Goal: Information Seeking & Learning: Learn about a topic

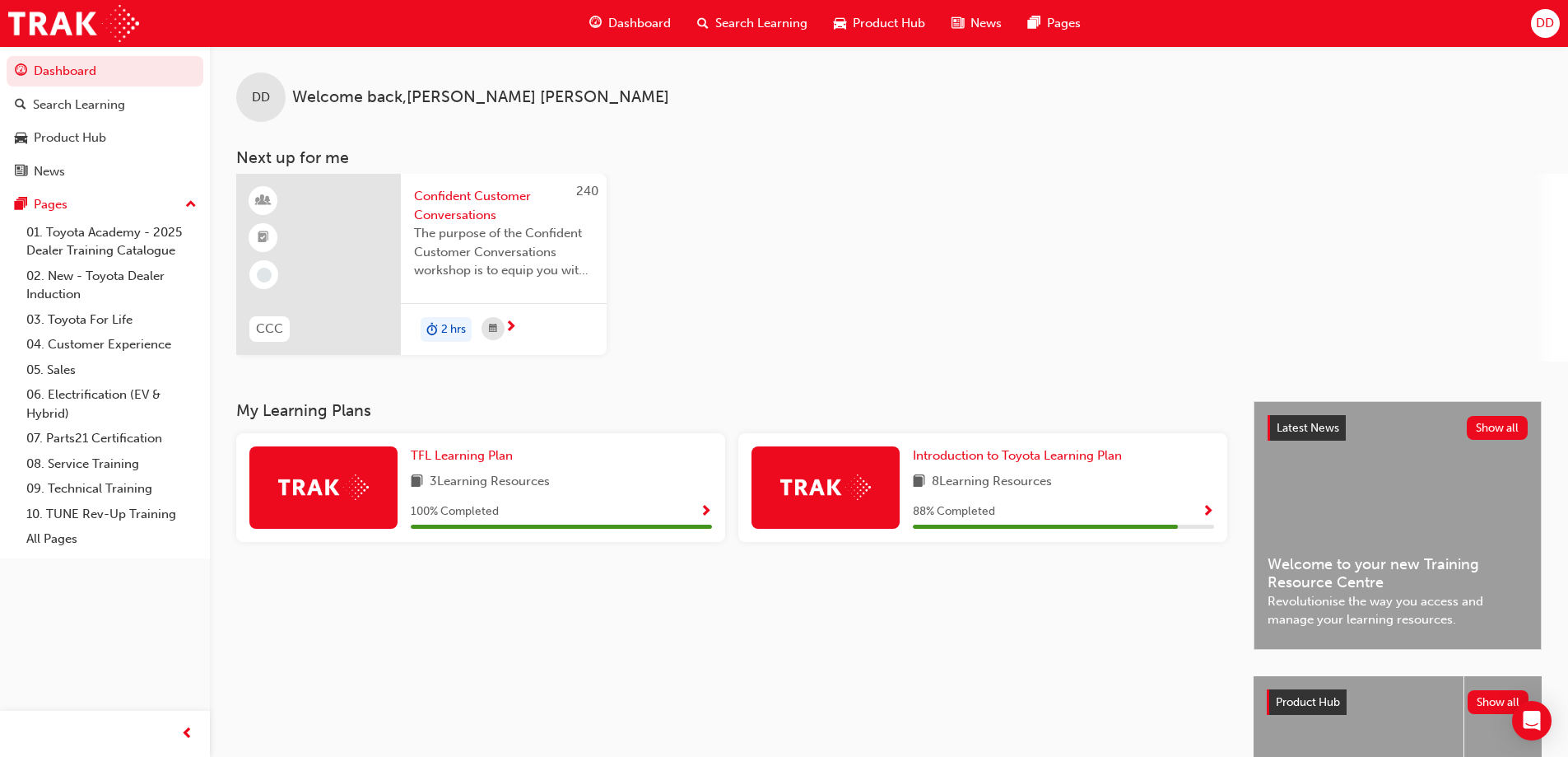
click at [1076, 490] on div "8 Learning Resources" at bounding box center [1064, 482] width 301 height 20
click at [1027, 459] on span "Introduction to Toyota Learning Plan" at bounding box center [1017, 456] width 209 height 15
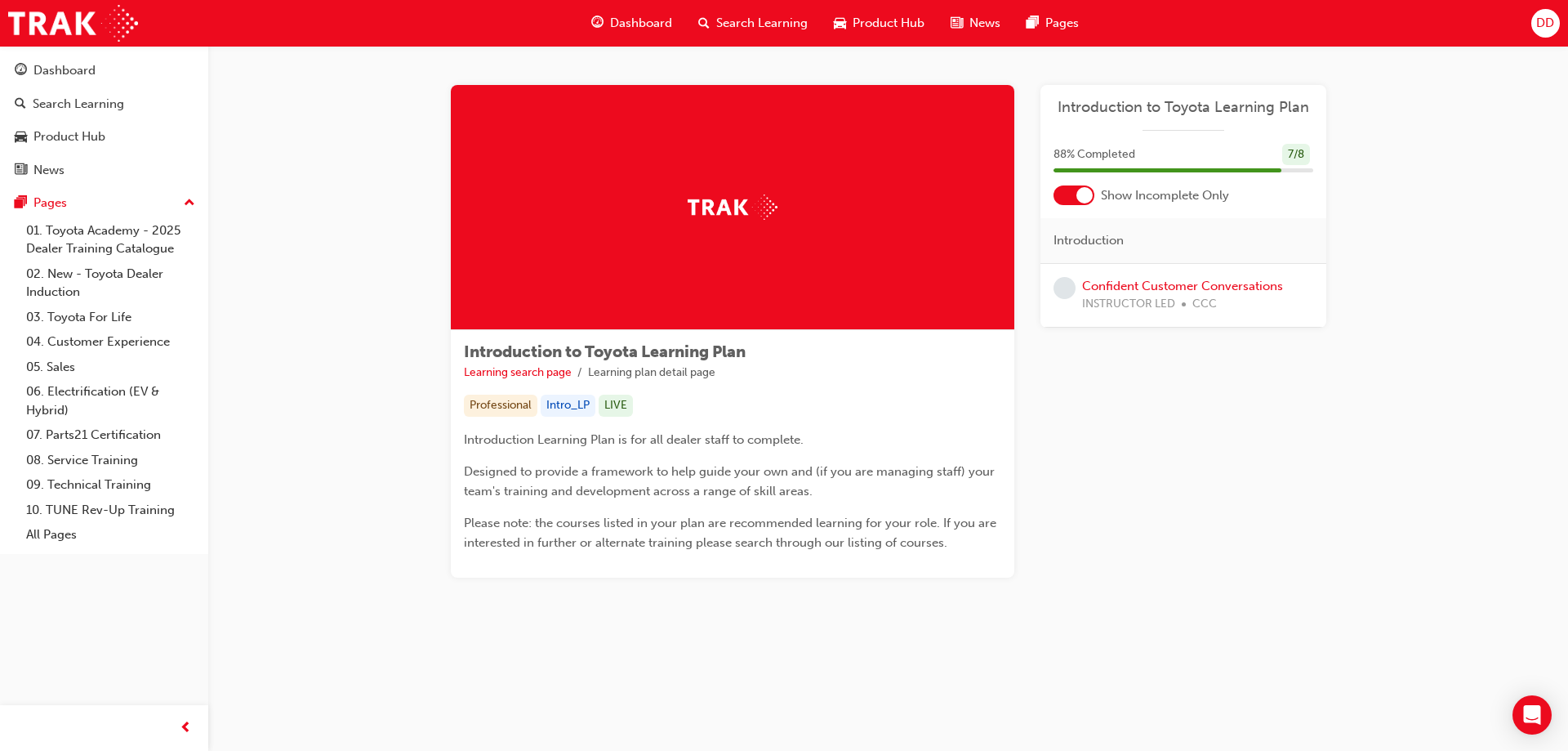
click at [681, 231] on div at bounding box center [733, 207] width 564 height 245
click at [747, 213] on img at bounding box center [733, 207] width 90 height 26
click at [1168, 105] on span "Introduction to Toyota Learning Plan" at bounding box center [1183, 107] width 259 height 18
click at [1113, 158] on span "88 % Completed" at bounding box center [1094, 155] width 82 height 18
click at [1122, 288] on link "Confident Customer Conversations" at bounding box center [1182, 286] width 201 height 15
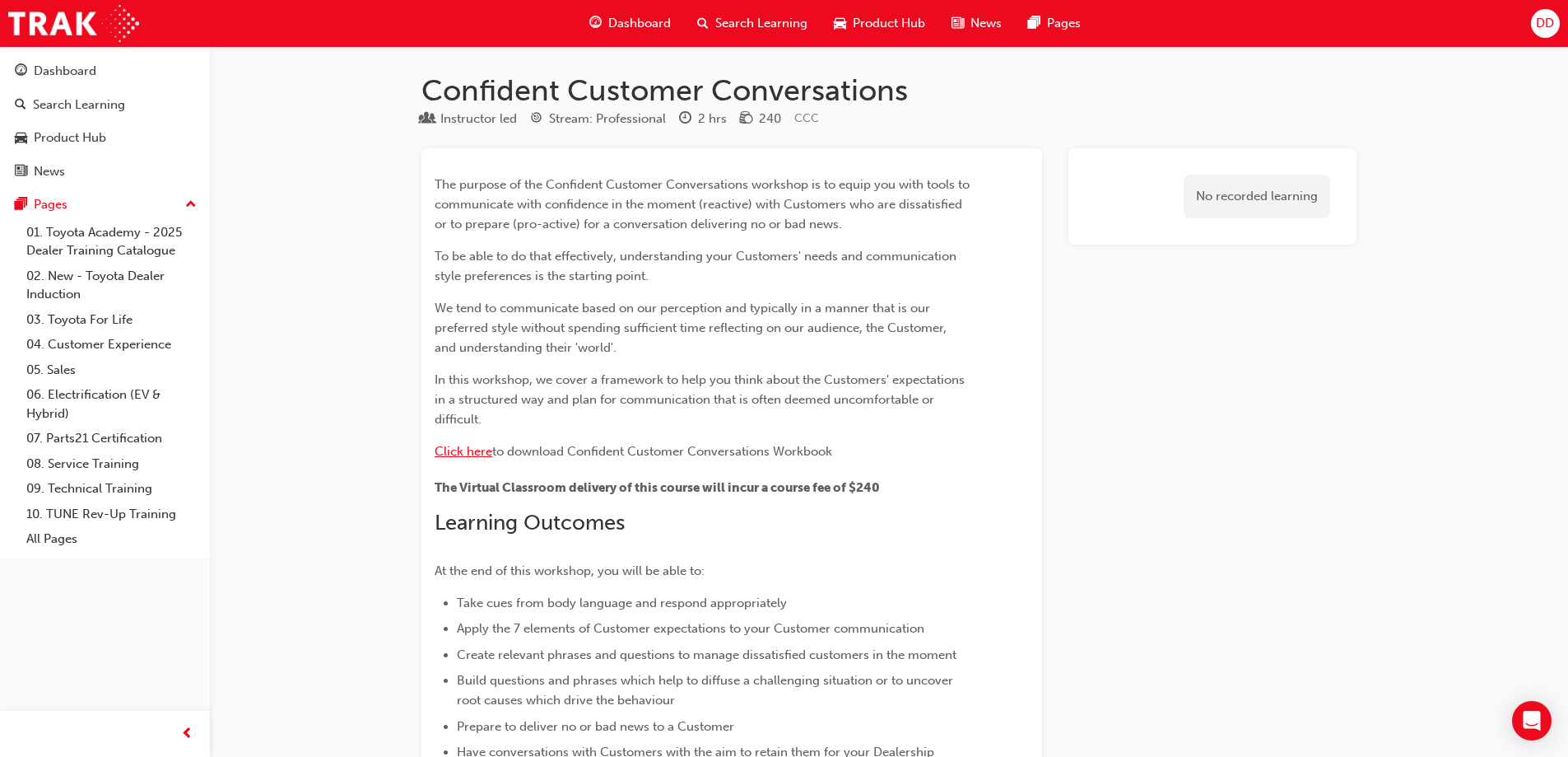
click at [460, 447] on span "Click here" at bounding box center [463, 451] width 57 height 15
